Goal: Task Accomplishment & Management: Complete application form

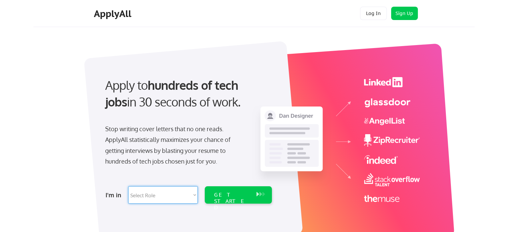
click at [184, 197] on select "Select Role Software Engineering Product Management Customer Success Sales UI/U…" at bounding box center [162, 194] width 69 height 17
select select ""marketing___comms""
click at [128, 186] on select "Select Role Software Engineering Product Management Customer Success Sales UI/U…" at bounding box center [162, 194] width 69 height 17
select select ""marketing___comms""
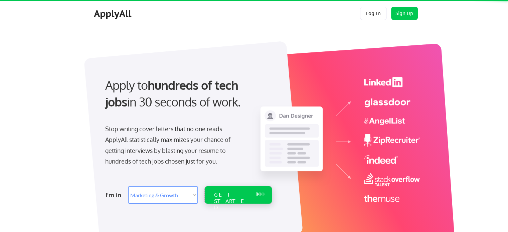
click at [227, 196] on div "GET STARTED" at bounding box center [232, 201] width 36 height 19
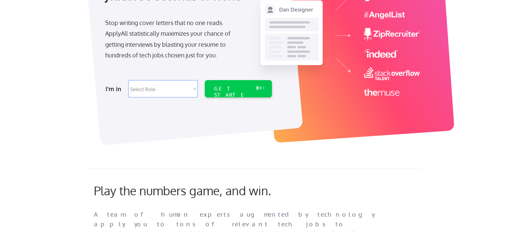
select select ""marketing___comms""
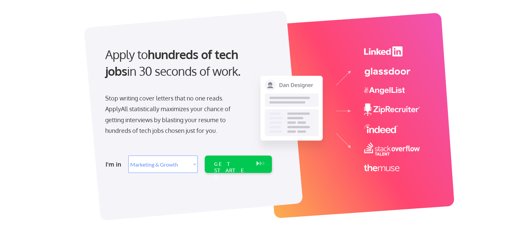
scroll to position [30, 0]
